Goal: Ask a question

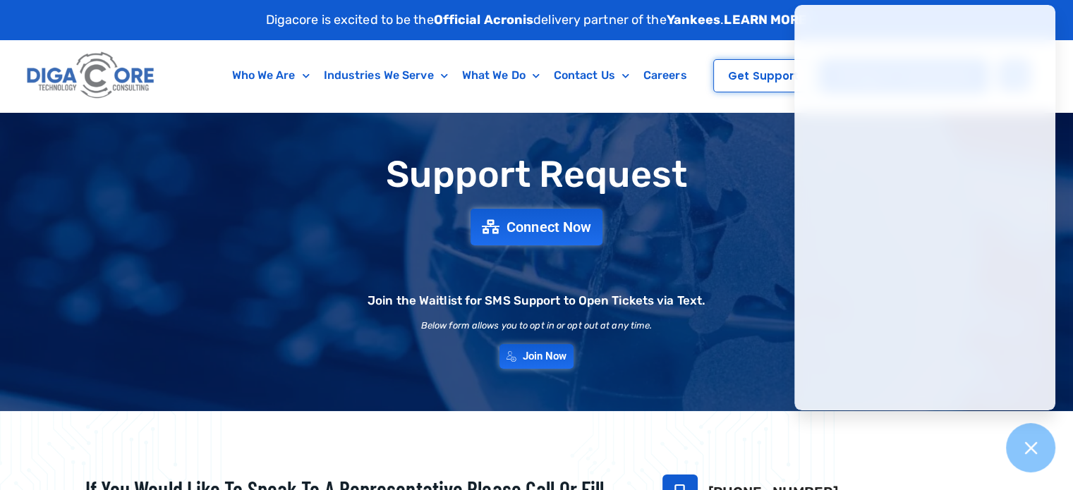
click at [45, 81] on img at bounding box center [90, 75] width 135 height 57
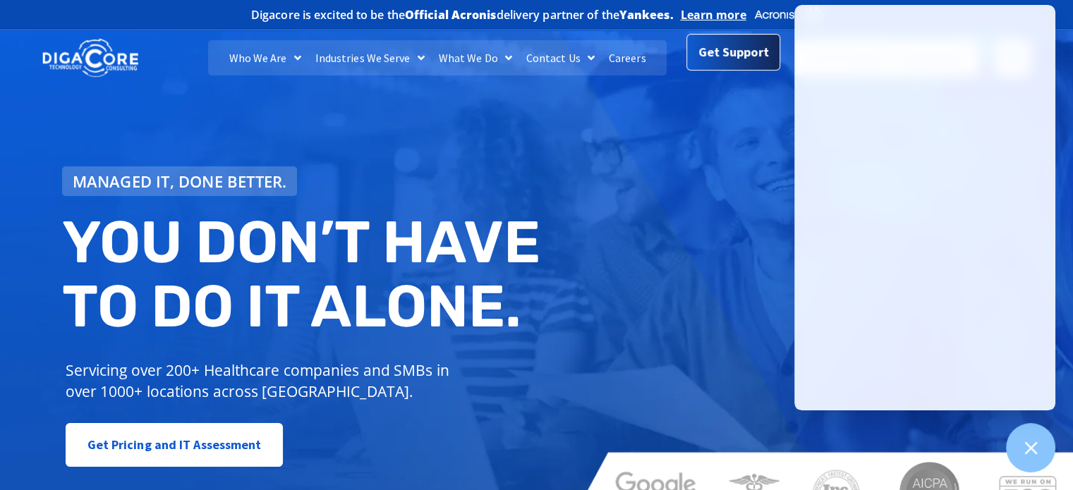
click at [741, 69] on link "Get Support" at bounding box center [733, 52] width 94 height 37
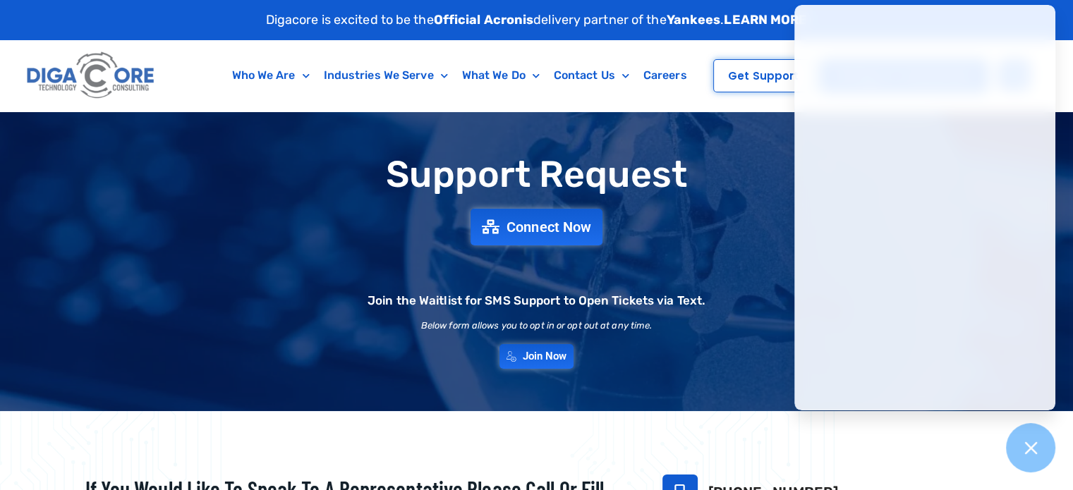
click at [782, 259] on div "Support Request Connect Now Join the Waitlist for SMS Support to Open Tickets v…" at bounding box center [536, 261] width 987 height 228
